Goal: Task Accomplishment & Management: Contribute content

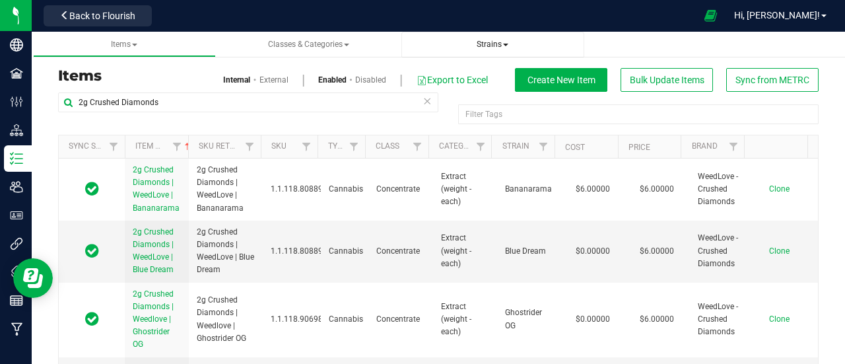
click at [478, 42] on span "Strains" at bounding box center [492, 44] width 32 height 9
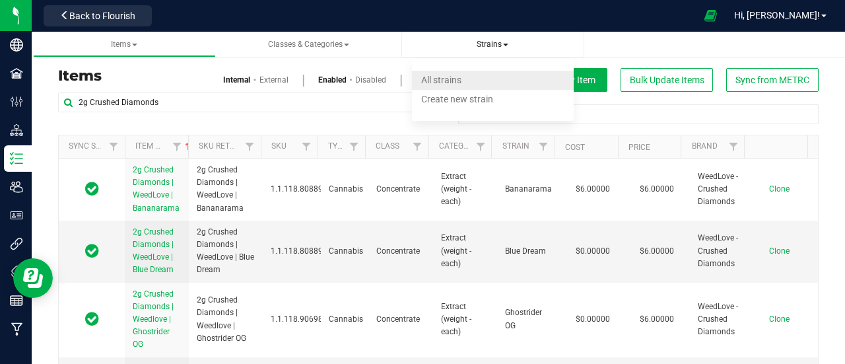
click at [451, 85] on span "All strains" at bounding box center [441, 80] width 40 height 11
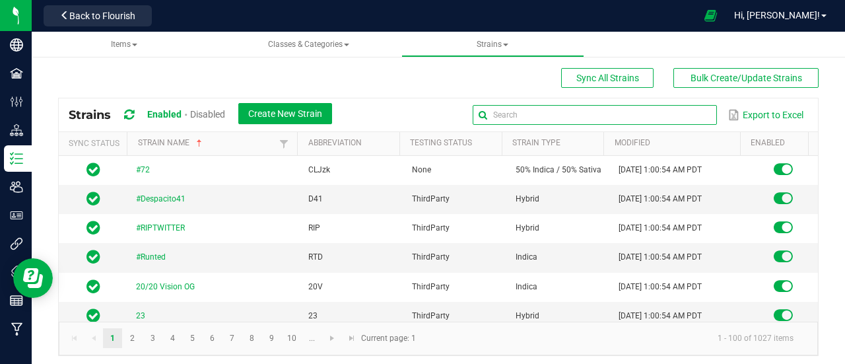
click at [657, 109] on input "text" at bounding box center [594, 115] width 244 height 20
type input "Biscotti x Lemon Cherry Gelato"
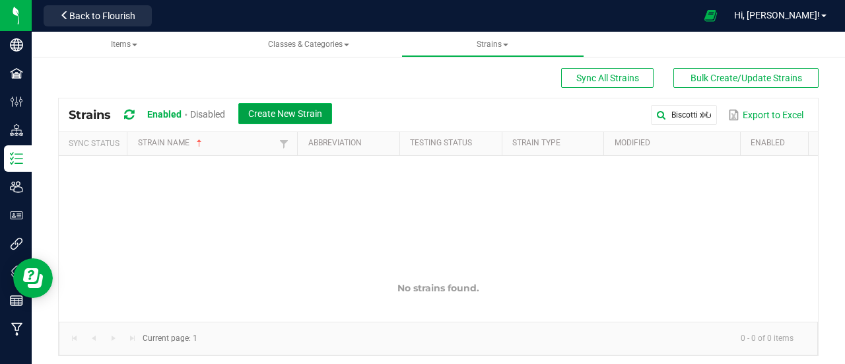
click at [311, 118] on button "Create New Strain" at bounding box center [285, 113] width 94 height 21
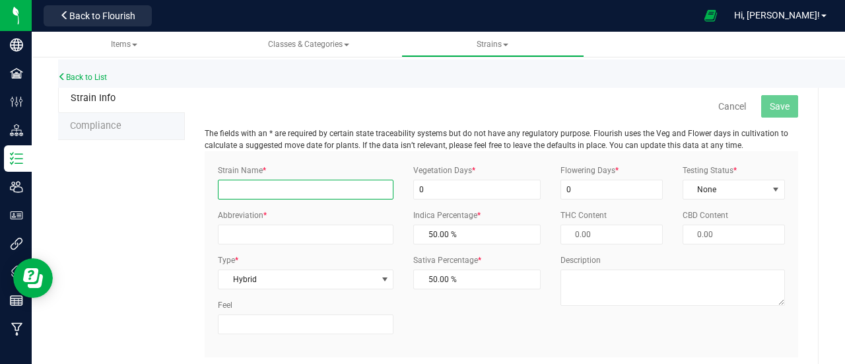
click at [245, 188] on input "Strain Name *" at bounding box center [306, 189] width 176 height 20
type input "Biscotti x Lemon Cherry Gelato"
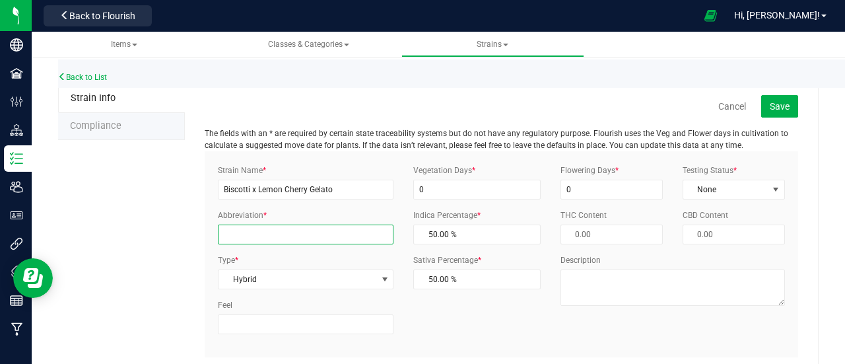
click at [260, 225] on input "Abbreviation *" at bounding box center [306, 234] width 176 height 20
type input "BLCG"
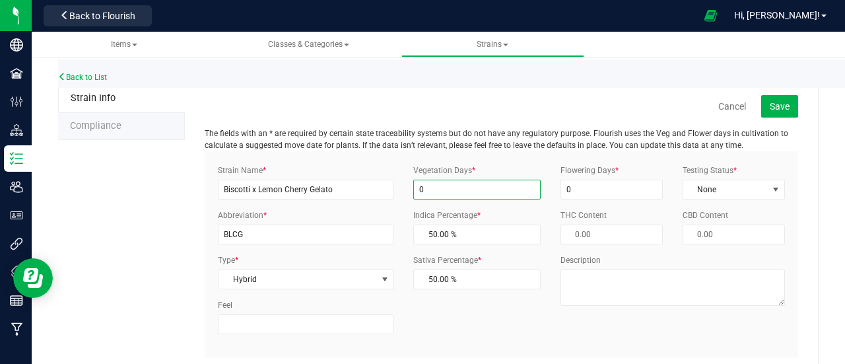
click at [432, 194] on input "0" at bounding box center [476, 189] width 127 height 20
type input "0"
type input "99"
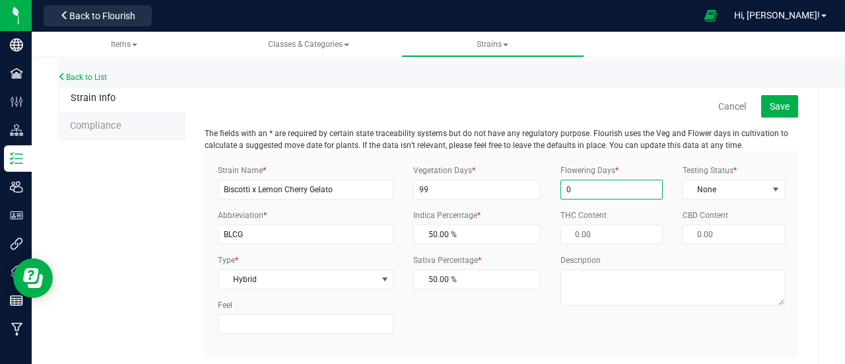
click at [571, 188] on input "0" at bounding box center [611, 189] width 102 height 20
type input "99"
click at [693, 189] on span "None" at bounding box center [725, 189] width 84 height 18
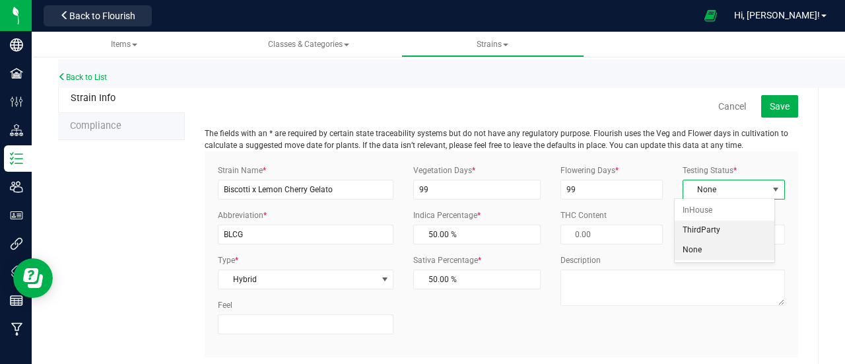
click at [697, 234] on li "ThirdParty" at bounding box center [724, 230] width 100 height 20
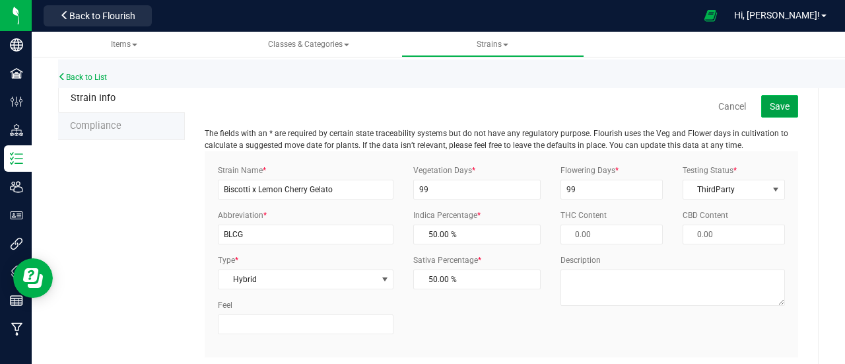
click at [769, 112] on button "Save" at bounding box center [779, 106] width 37 height 22
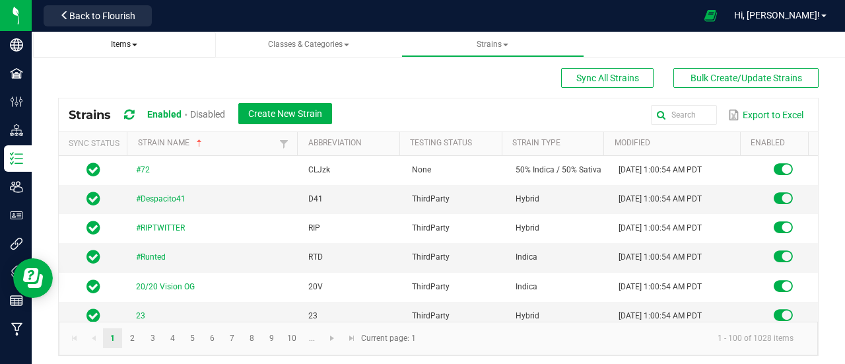
click at [121, 42] on span "Items" at bounding box center [124, 44] width 26 height 9
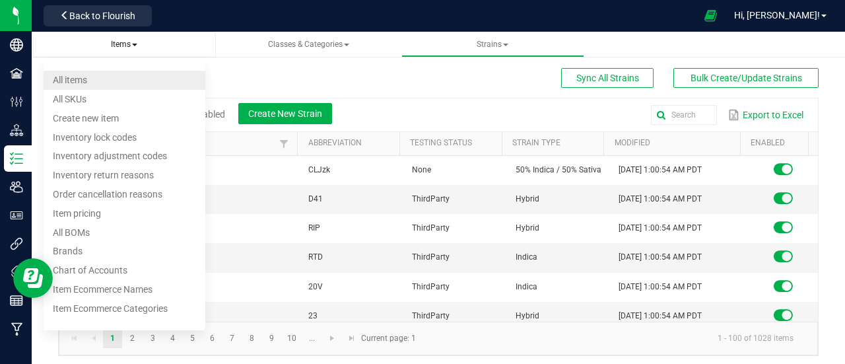
click at [99, 81] on li "All items" at bounding box center [125, 80] width 162 height 19
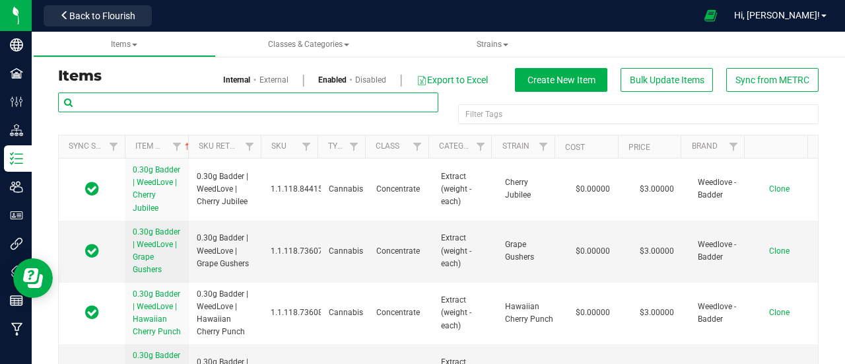
click at [135, 98] on input "text" at bounding box center [248, 102] width 380 height 20
type input "One of a Kind"
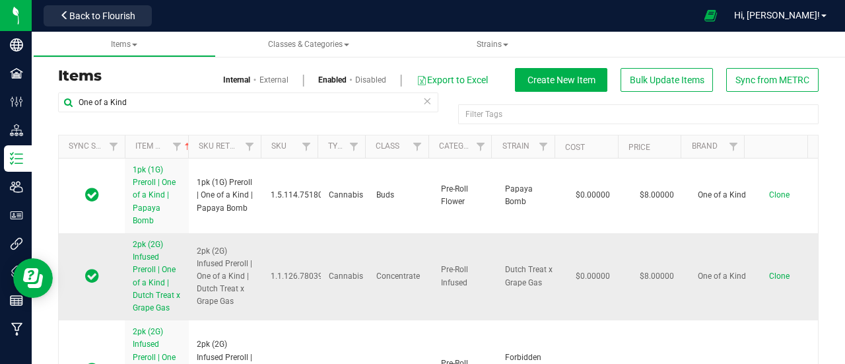
click at [128, 241] on td "2pk (2G) Infused Preroll | One of a Kind | Dutch Treat x Grape Gas" at bounding box center [157, 276] width 64 height 87
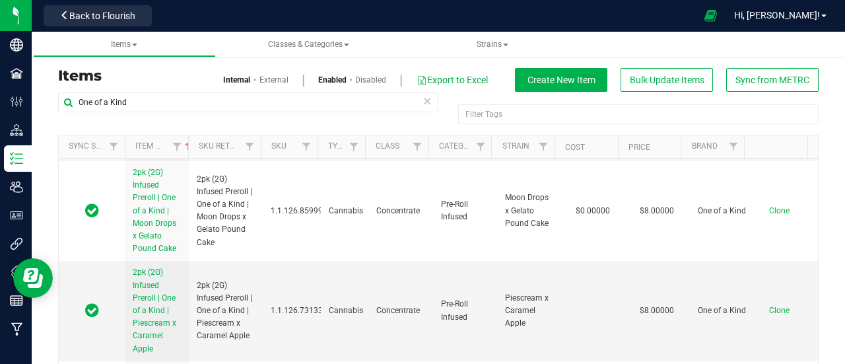
scroll to position [708, 0]
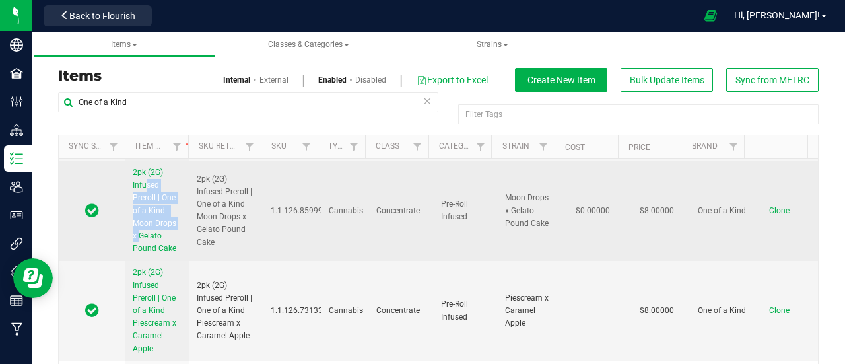
drag, startPoint x: 129, startPoint y: 205, endPoint x: 132, endPoint y: 257, distance: 51.5
click at [132, 257] on td "2pk (2G) Infused Preroll | One of a Kind | Moon Drops x Gelato Pound Cake" at bounding box center [157, 211] width 64 height 100
copy span "2pk (2G) Infused Preroll | One of a Kind |"
click at [769, 215] on span "Clone" at bounding box center [779, 210] width 20 height 9
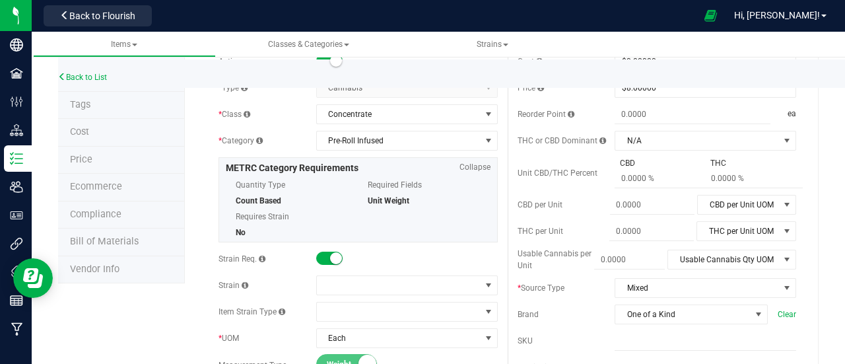
scroll to position [77, 0]
type input "2pk (2G) Infused Preroll | One of a Kind | Biscotti x Lemon Cherry Gelato"
click at [364, 277] on span at bounding box center [399, 284] width 164 height 18
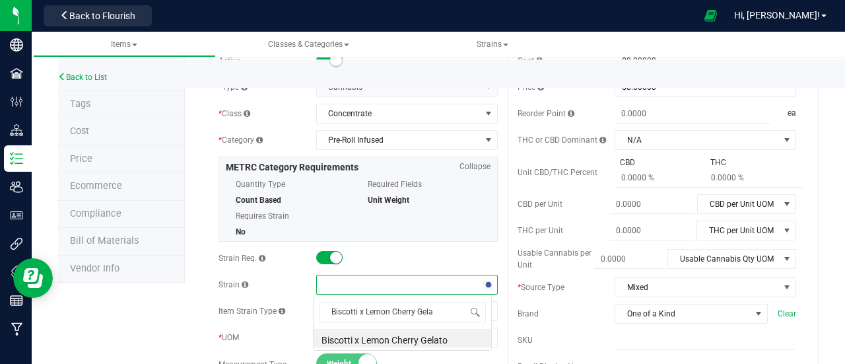
scroll to position [0, 0]
type input "Biscotti x Lemon Cherry Gelato"
click at [384, 341] on li "Biscotti x Lemon Cherry Gelato" at bounding box center [401, 338] width 177 height 18
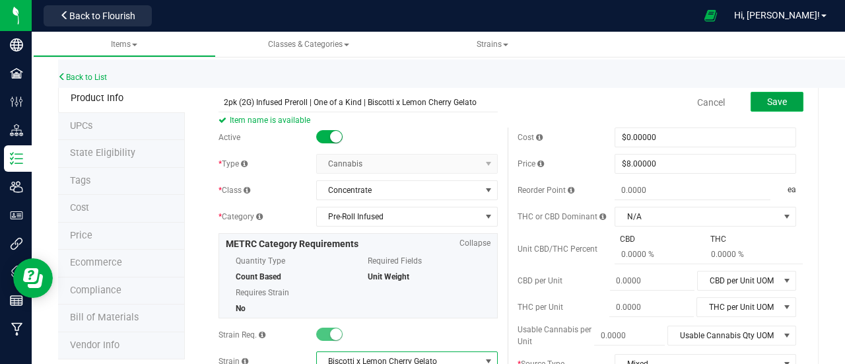
click at [767, 106] on span "Save" at bounding box center [777, 101] width 20 height 11
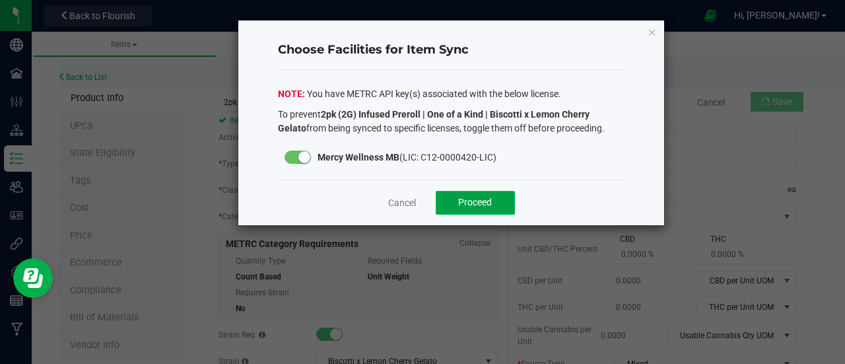
click at [482, 200] on span "Proceed" at bounding box center [475, 202] width 34 height 11
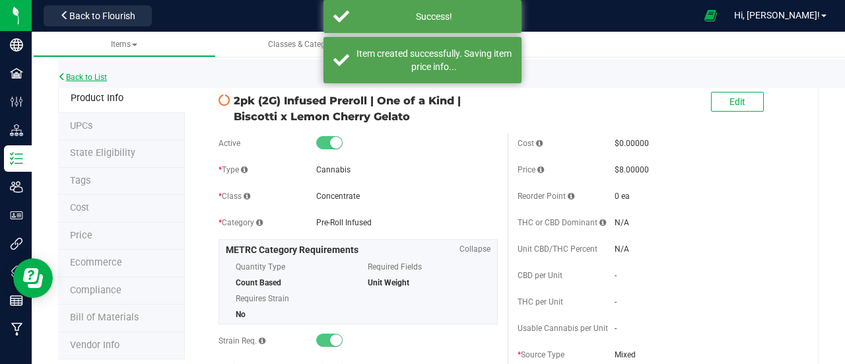
click at [107, 73] on link "Back to List" at bounding box center [82, 77] width 49 height 9
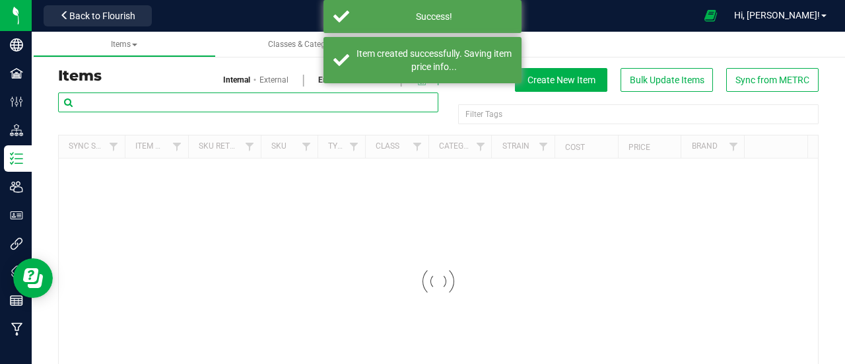
click at [139, 106] on input "text" at bounding box center [248, 102] width 380 height 20
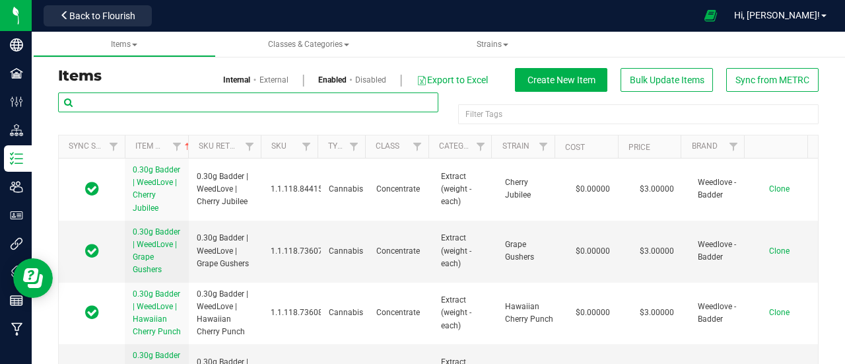
paste input "2pk (2G) Infused Preroll | One of a Kind |"
type input "2pk (2G) Infused Preroll | One of a Kind |"
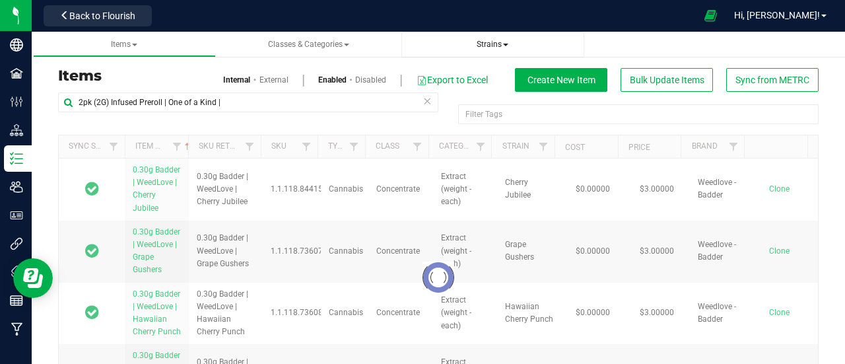
click at [485, 55] on link "Strains" at bounding box center [492, 45] width 183 height 26
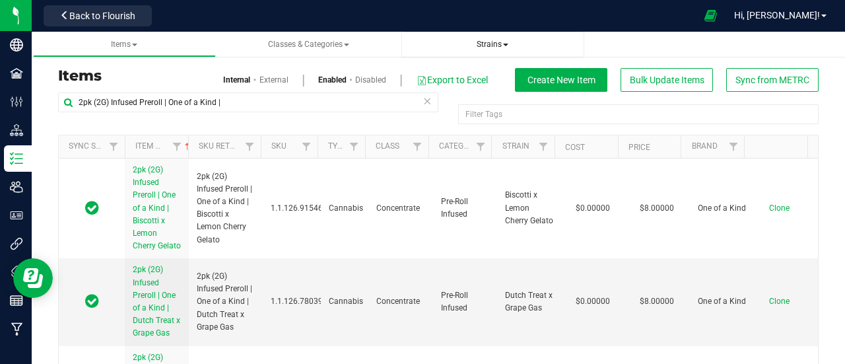
click at [488, 50] on link "Strains" at bounding box center [492, 45] width 183 height 26
click at [491, 45] on span "Strains" at bounding box center [492, 44] width 32 height 9
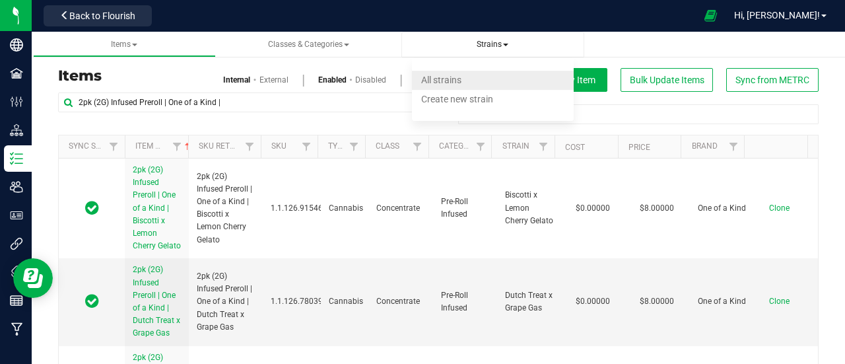
click at [457, 78] on span "All strains" at bounding box center [441, 80] width 40 height 11
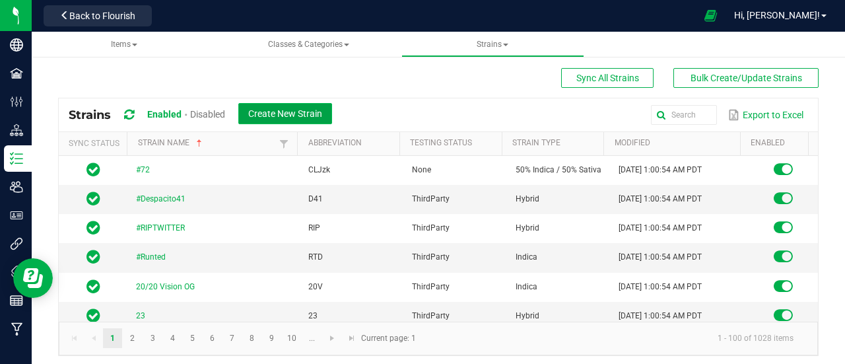
click at [300, 112] on span "Create New Strain" at bounding box center [285, 113] width 74 height 11
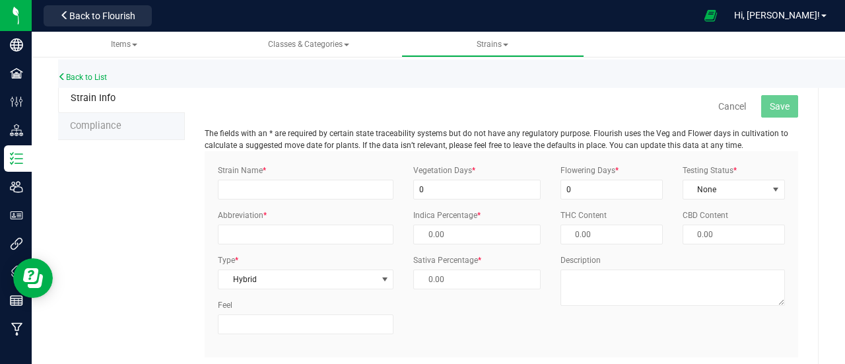
type input "50.00 %"
click at [247, 183] on input "Strain Name *" at bounding box center [306, 189] width 176 height 20
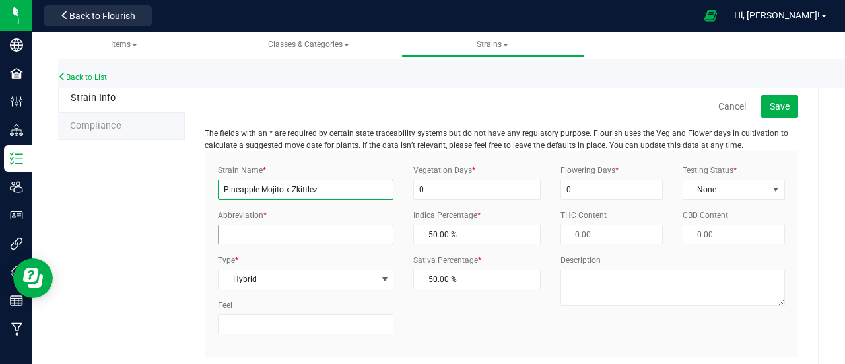
type input "Pineapple Mojito x Zkittlez"
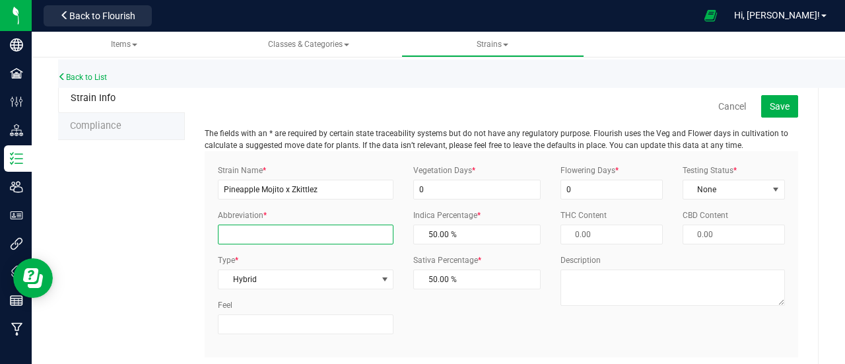
click at [269, 225] on input "Abbreviation *" at bounding box center [306, 234] width 176 height 20
type input "PMZ"
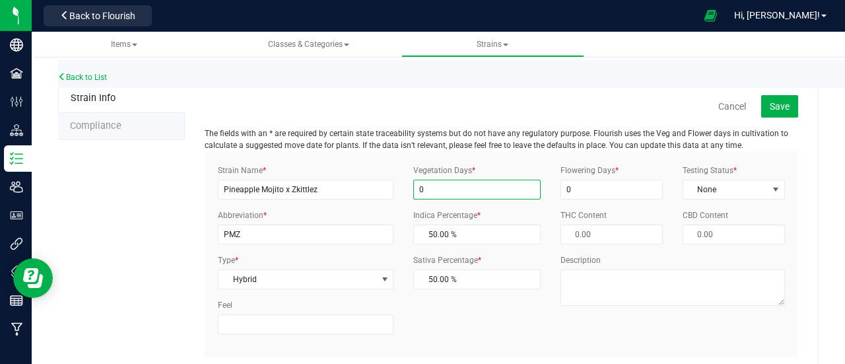
click at [429, 194] on input "0" at bounding box center [476, 189] width 127 height 20
type input "99"
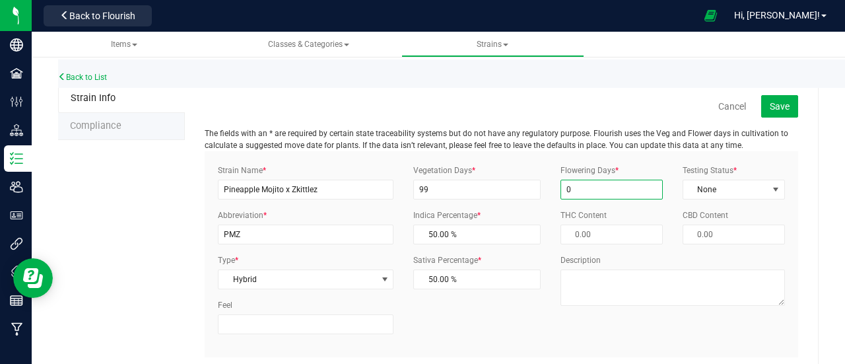
click at [574, 193] on input "0" at bounding box center [611, 189] width 102 height 20
type input "99"
click at [697, 189] on span "None" at bounding box center [725, 189] width 84 height 18
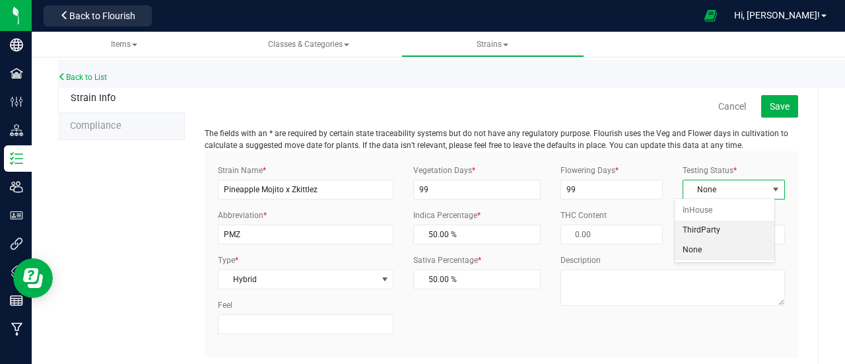
click at [708, 232] on li "ThirdParty" at bounding box center [724, 230] width 100 height 20
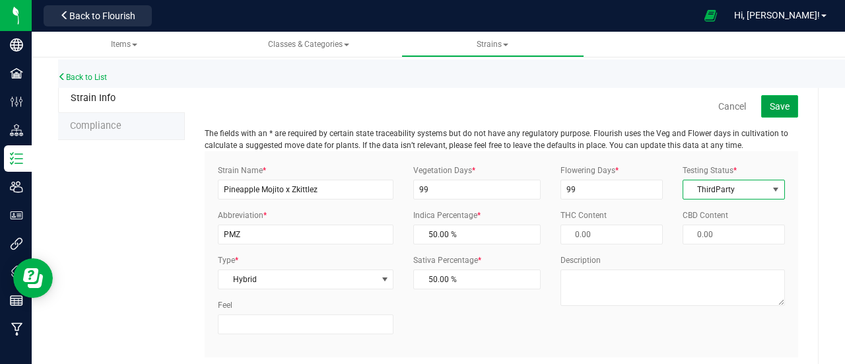
click at [769, 112] on button "Save" at bounding box center [779, 106] width 37 height 22
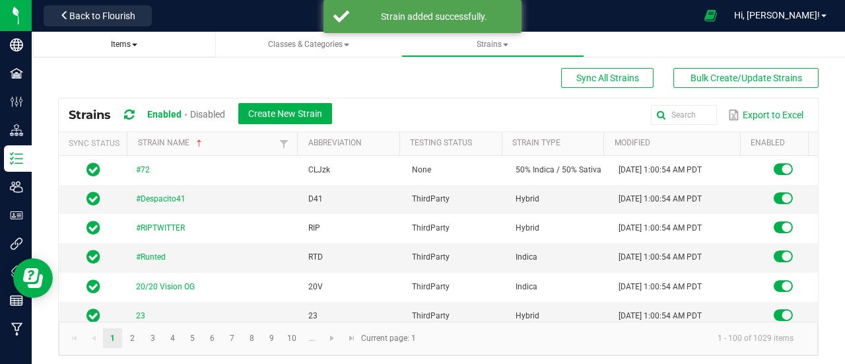
click at [126, 50] on link "Items" at bounding box center [124, 45] width 183 height 26
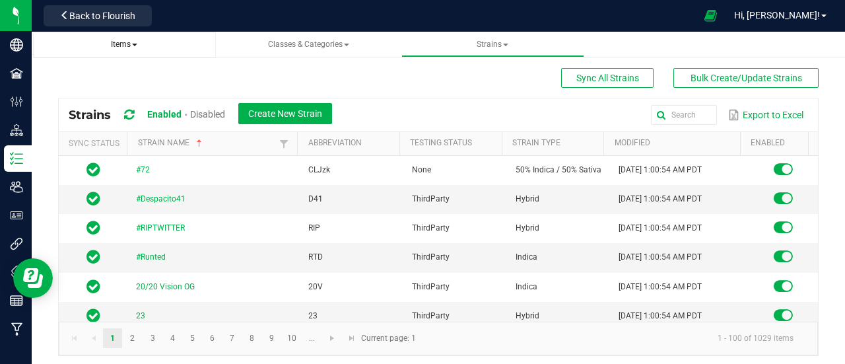
click at [115, 40] on span "Items" at bounding box center [124, 44] width 26 height 9
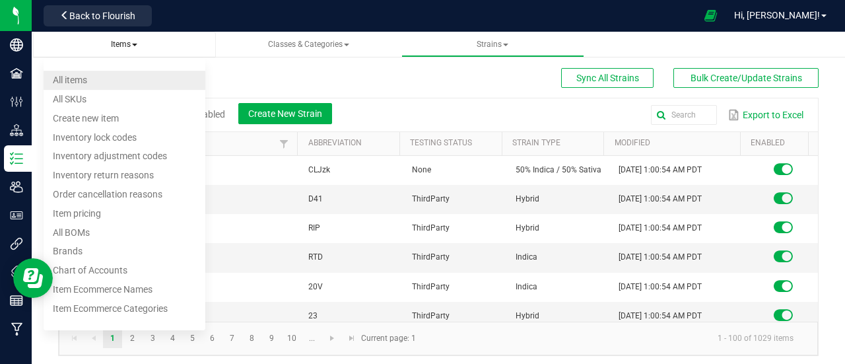
click at [115, 72] on li "All items" at bounding box center [125, 80] width 162 height 19
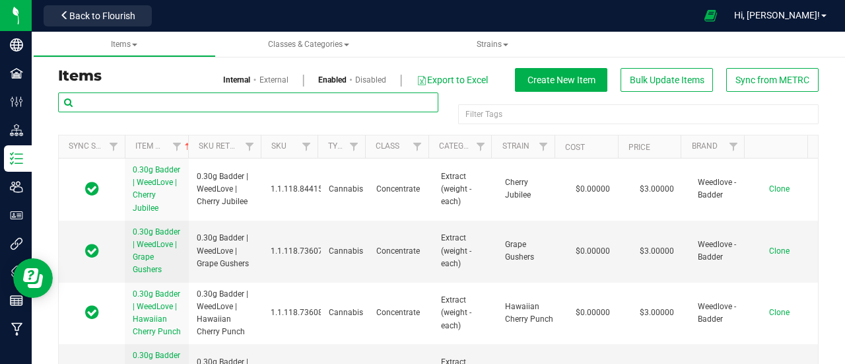
click at [139, 96] on input "text" at bounding box center [248, 102] width 380 height 20
paste input "2pk (2G) Infused Preroll | One of a Kind |"
type input "2pk (2G) Infused Preroll | One of a Kind |"
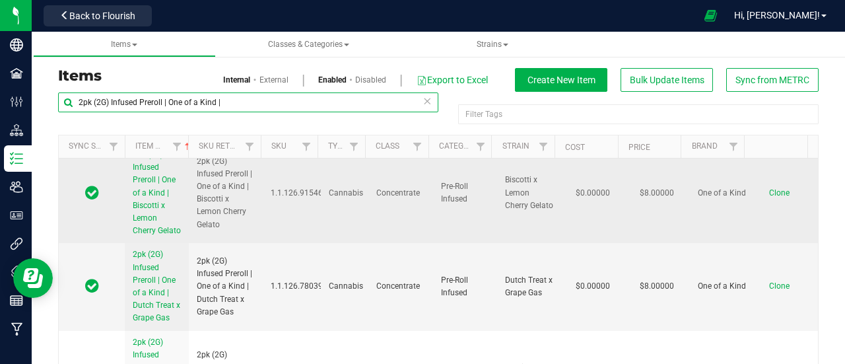
scroll to position [16, 0]
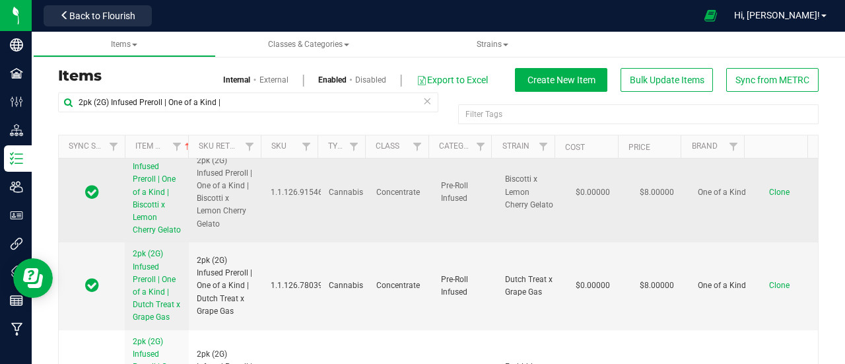
click at [769, 196] on span "Clone" at bounding box center [779, 191] width 20 height 9
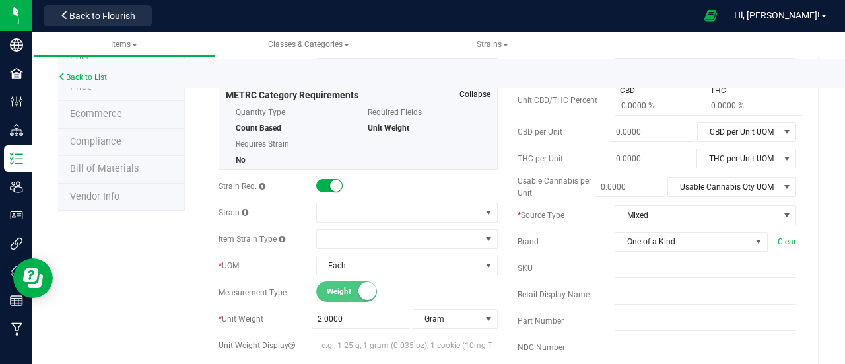
scroll to position [154, 0]
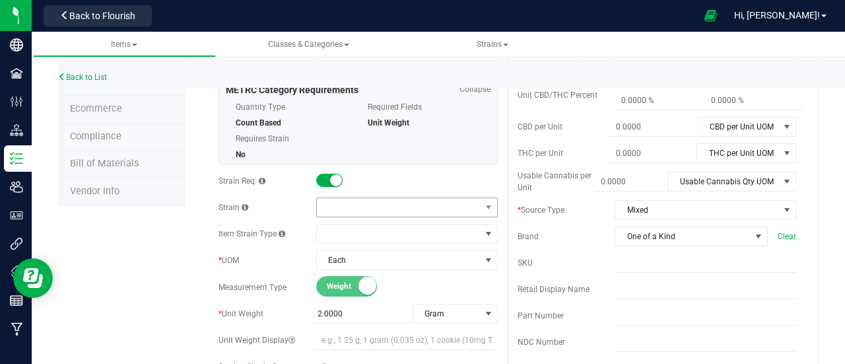
type input "2pk (2G) Infused Preroll | One of a Kind | Pineapple Mojito x Zkittlez"
click at [368, 207] on span at bounding box center [399, 207] width 164 height 18
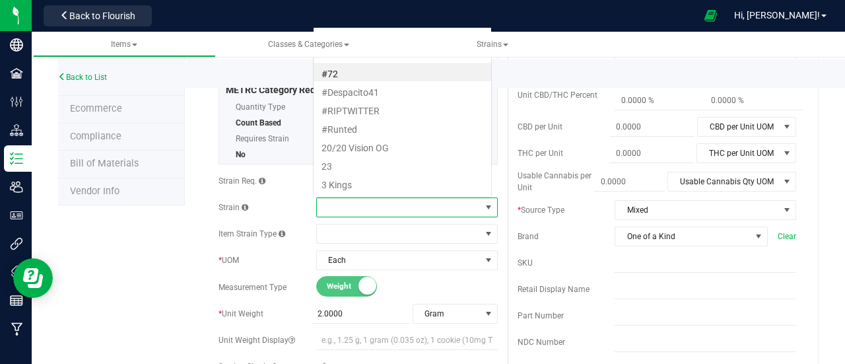
scroll to position [19, 176]
type input "Pineapple"
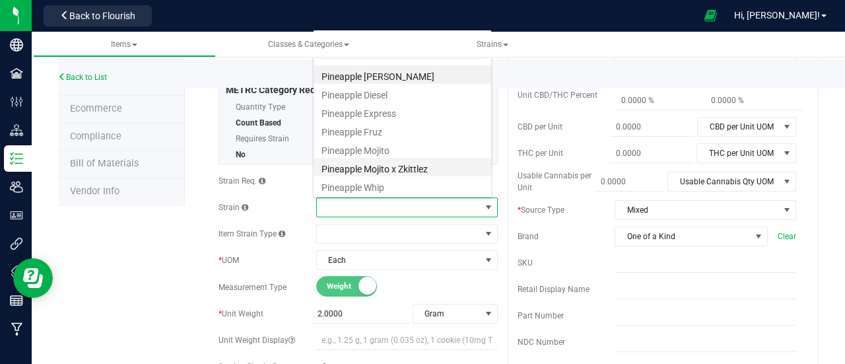
click at [412, 161] on li "Pineapple Mojito x Zkittlez" at bounding box center [401, 167] width 177 height 18
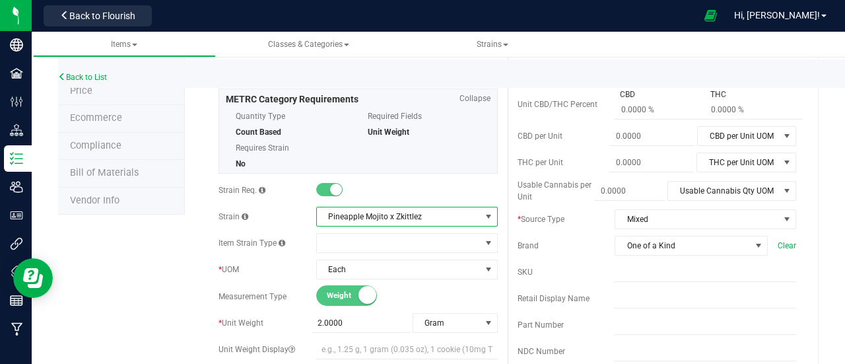
scroll to position [0, 0]
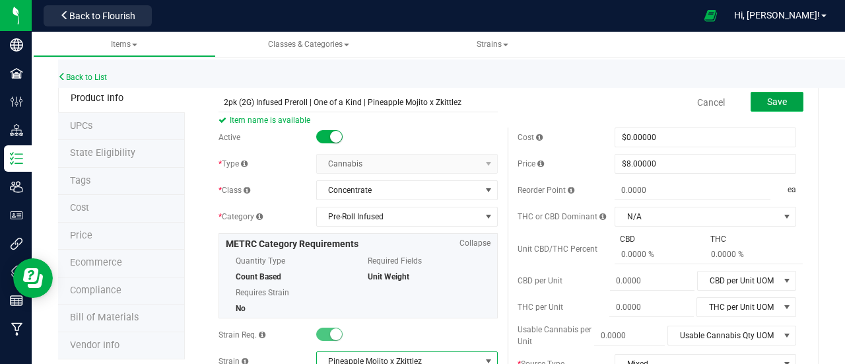
click at [769, 98] on span "Save" at bounding box center [777, 101] width 20 height 11
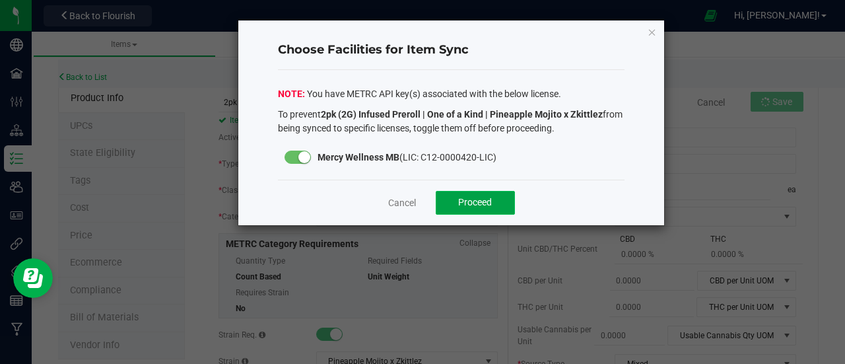
click at [486, 192] on button "Proceed" at bounding box center [474, 203] width 79 height 24
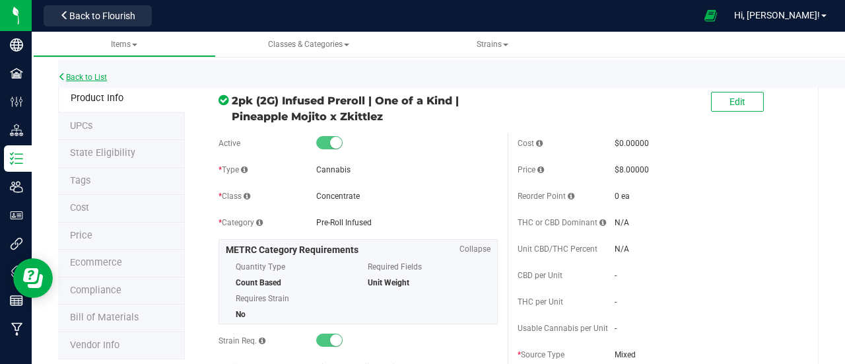
click at [86, 74] on link "Back to List" at bounding box center [82, 77] width 49 height 9
